Goal: Download file/media

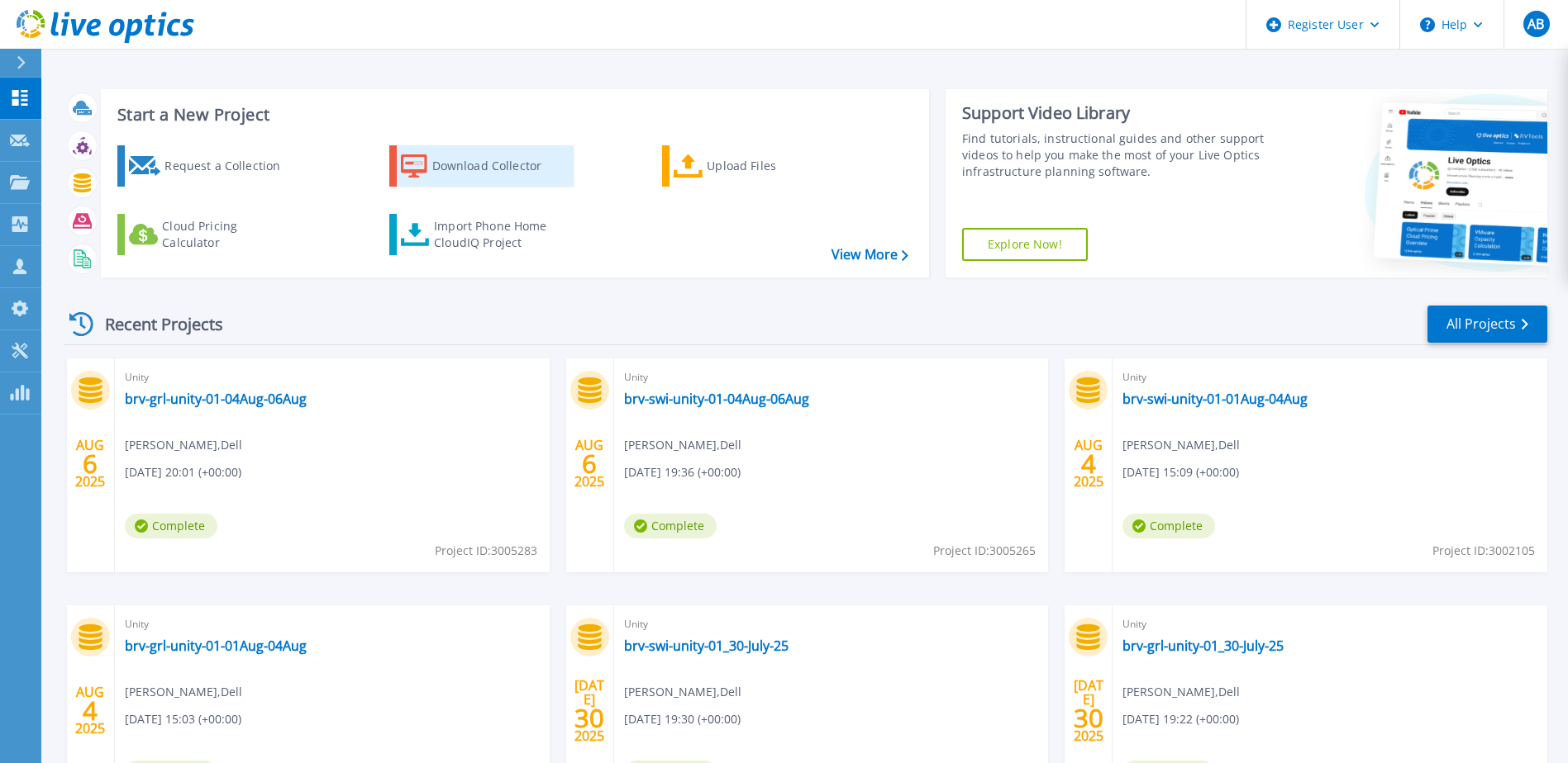
click at [428, 171] on icon at bounding box center [414, 166] width 26 height 24
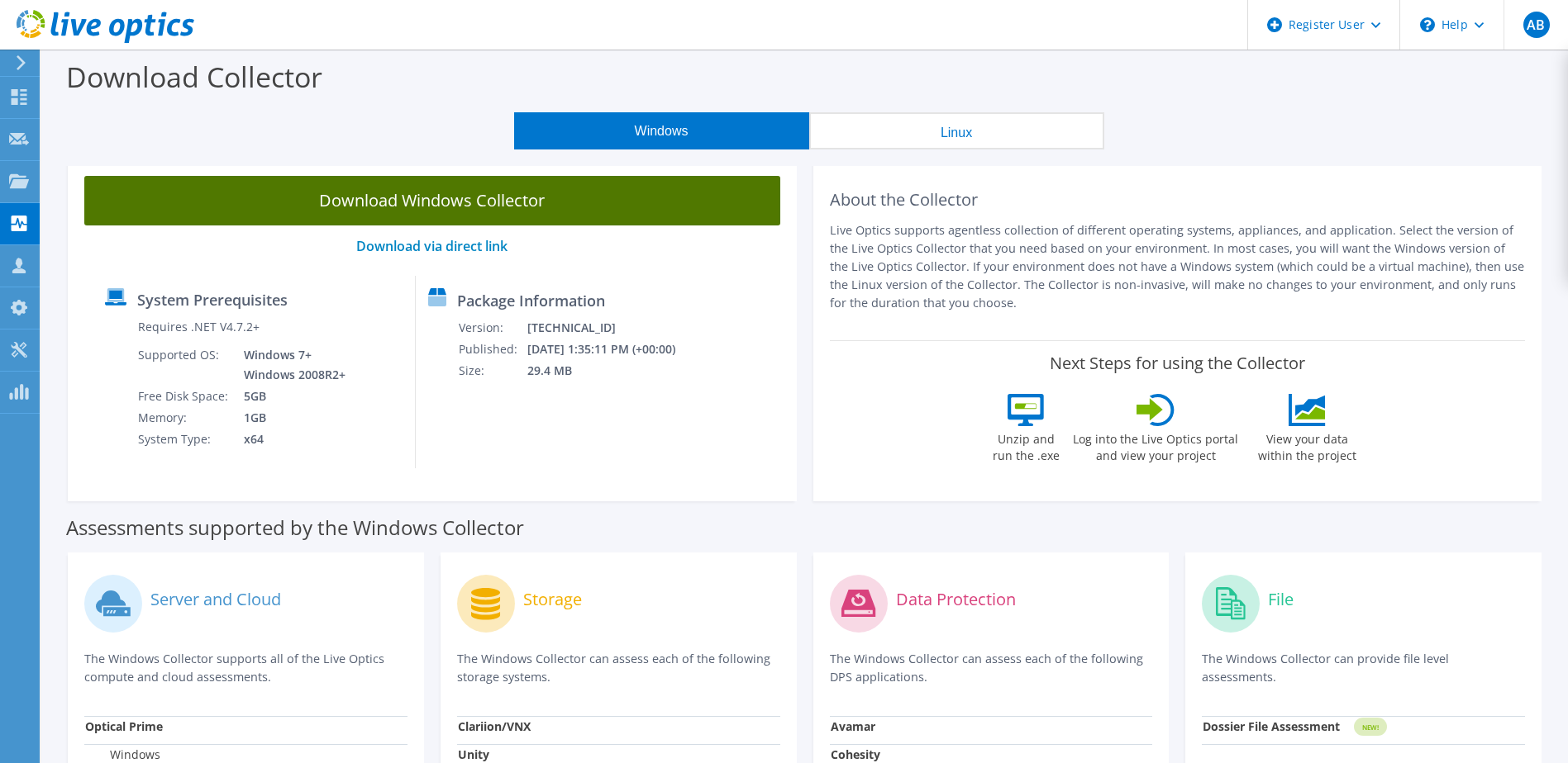
click at [439, 207] on link "Download Windows Collector" at bounding box center [431, 201] width 696 height 49
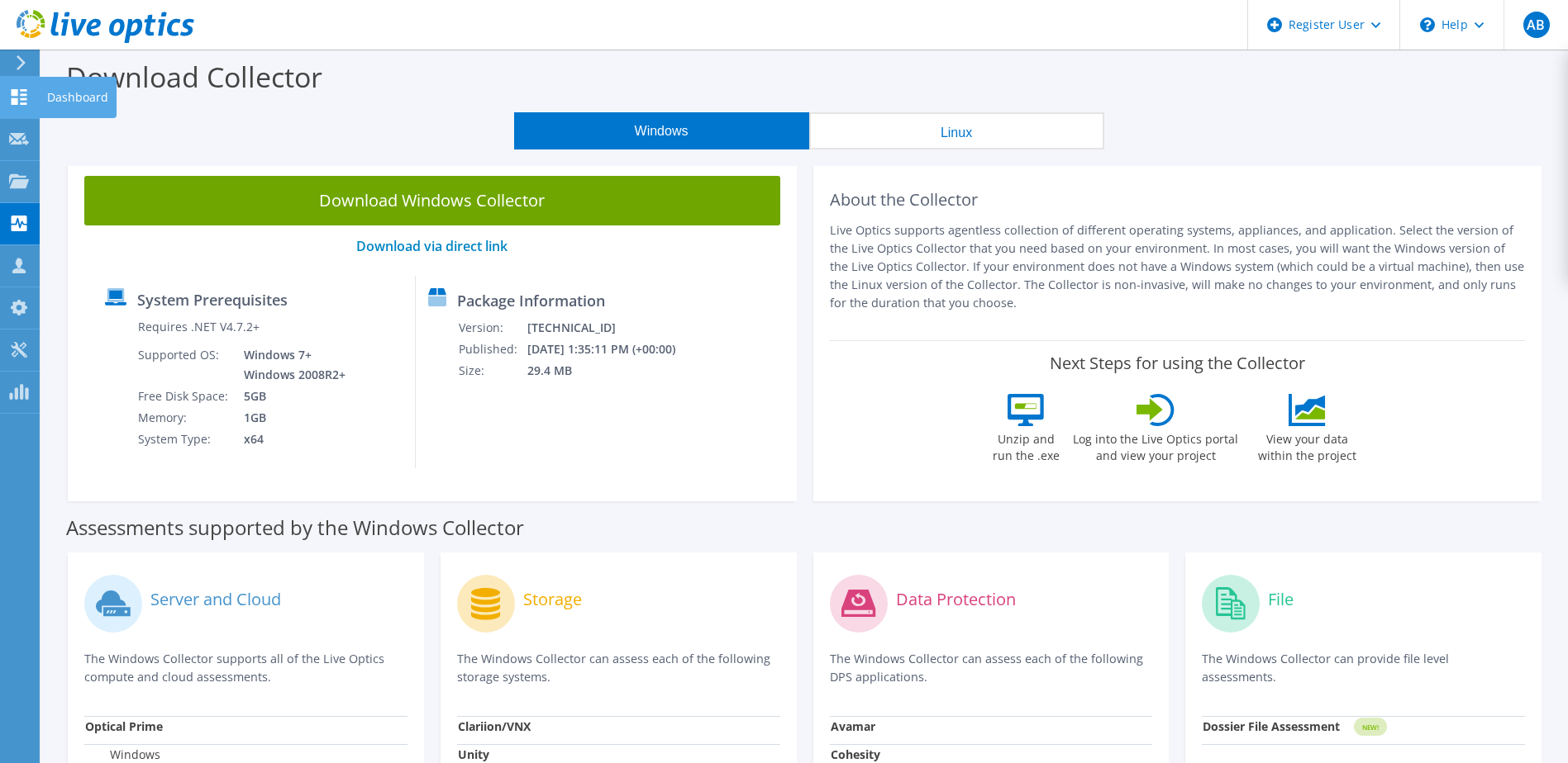
click at [27, 101] on icon at bounding box center [19, 97] width 20 height 15
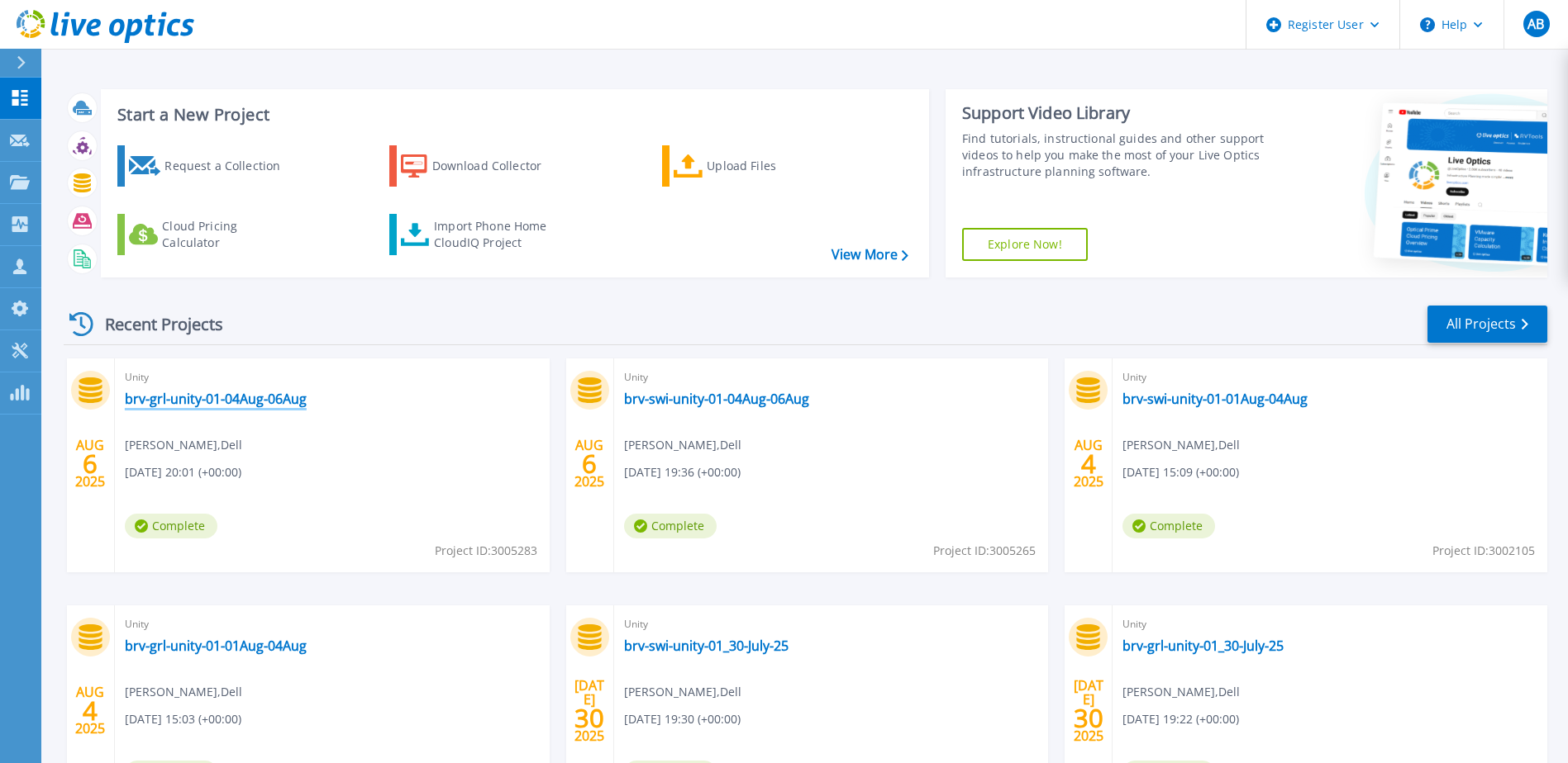
click at [286, 403] on link "brv-grl-unity-01-04Aug-06Aug" at bounding box center [215, 399] width 182 height 16
click at [171, 400] on link "DRT_unity480" at bounding box center [167, 399] width 85 height 16
